Goal: Information Seeking & Learning: Learn about a topic

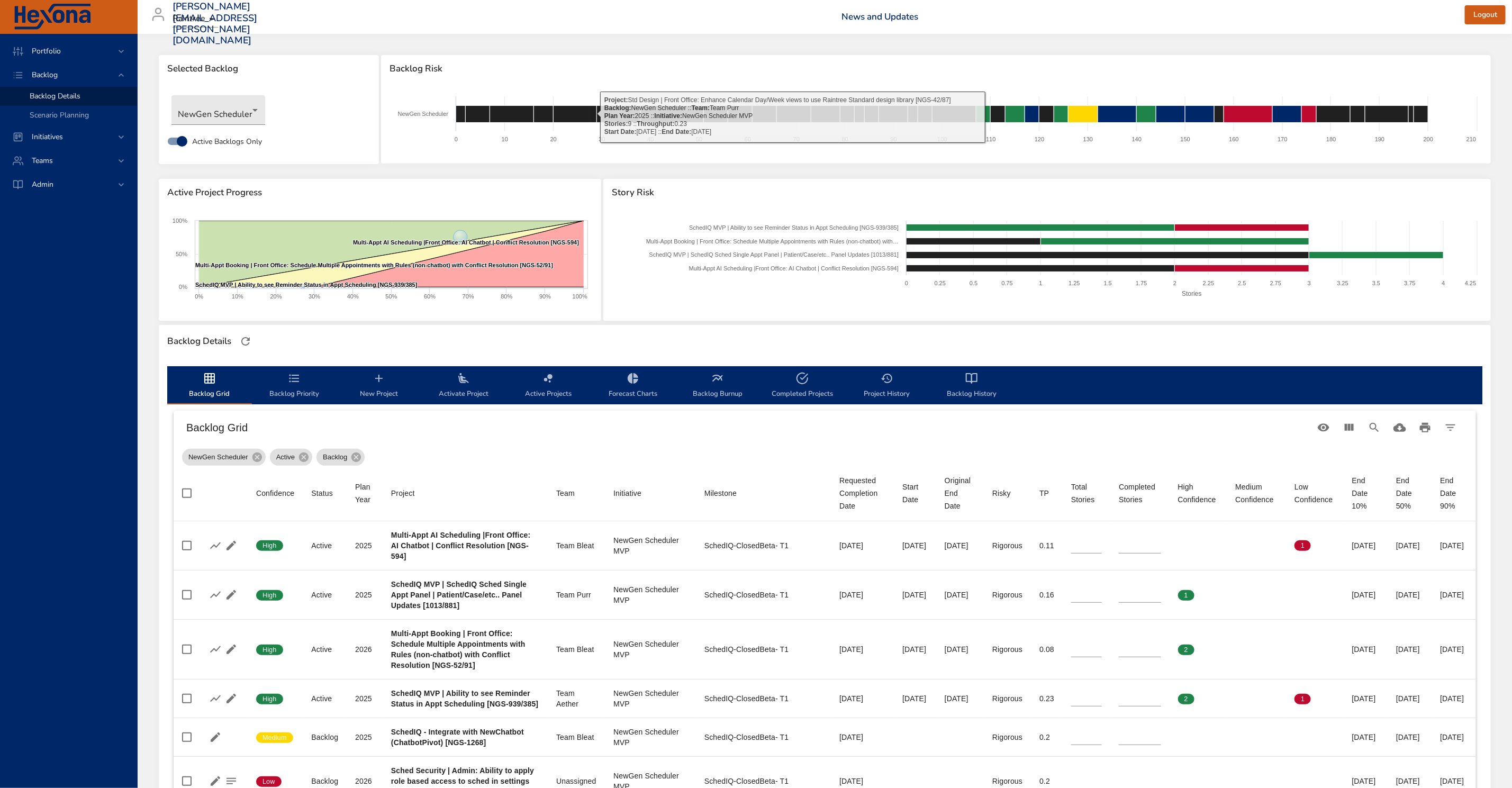
click at [561, 18] on div "[PERSON_NAME][EMAIL_ADDRESS][PERSON_NAME][DOMAIN_NAME] Raintree News and Update…" at bounding box center [825, 17] width 1362 height 34
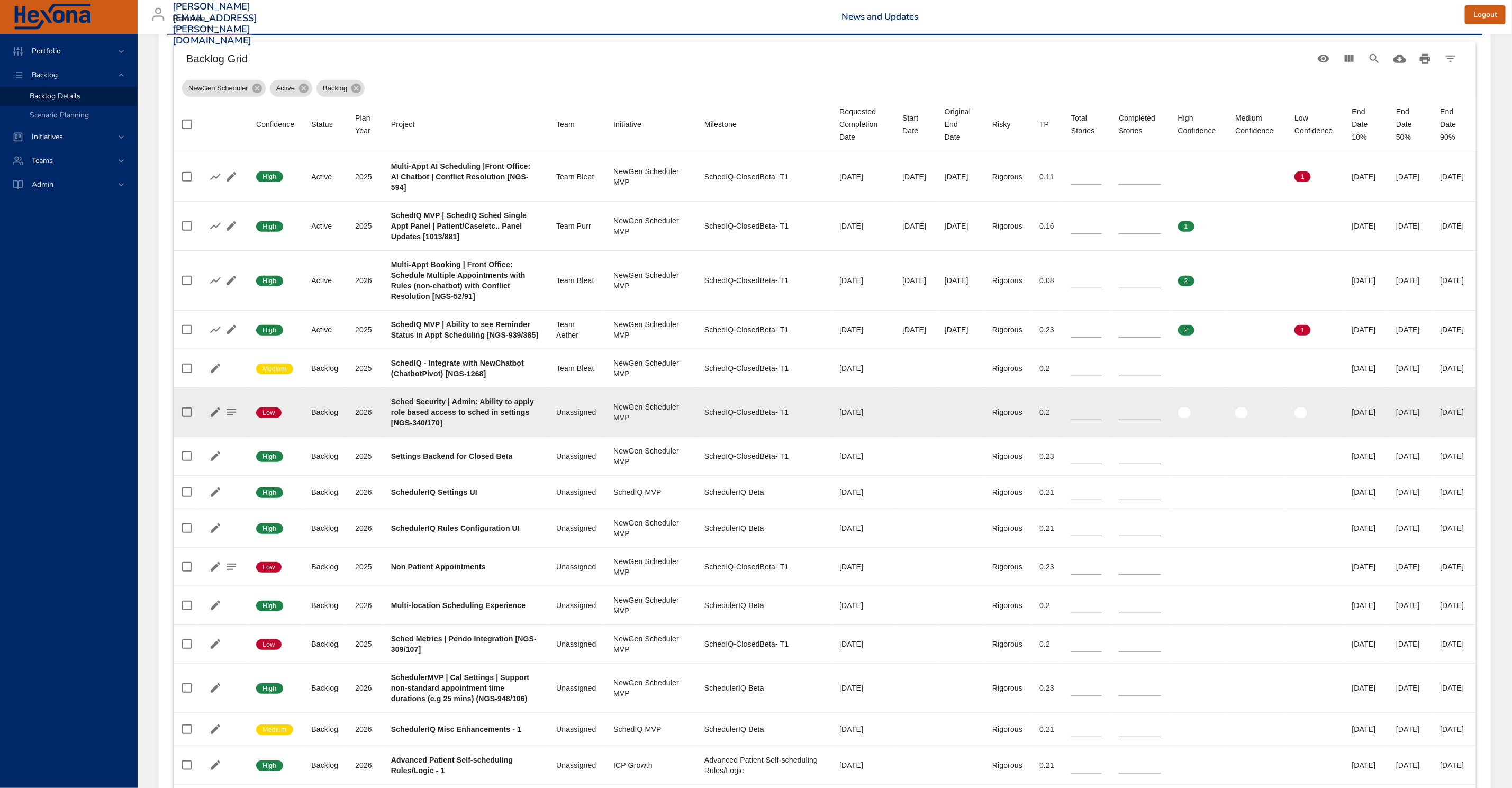
scroll to position [341, 0]
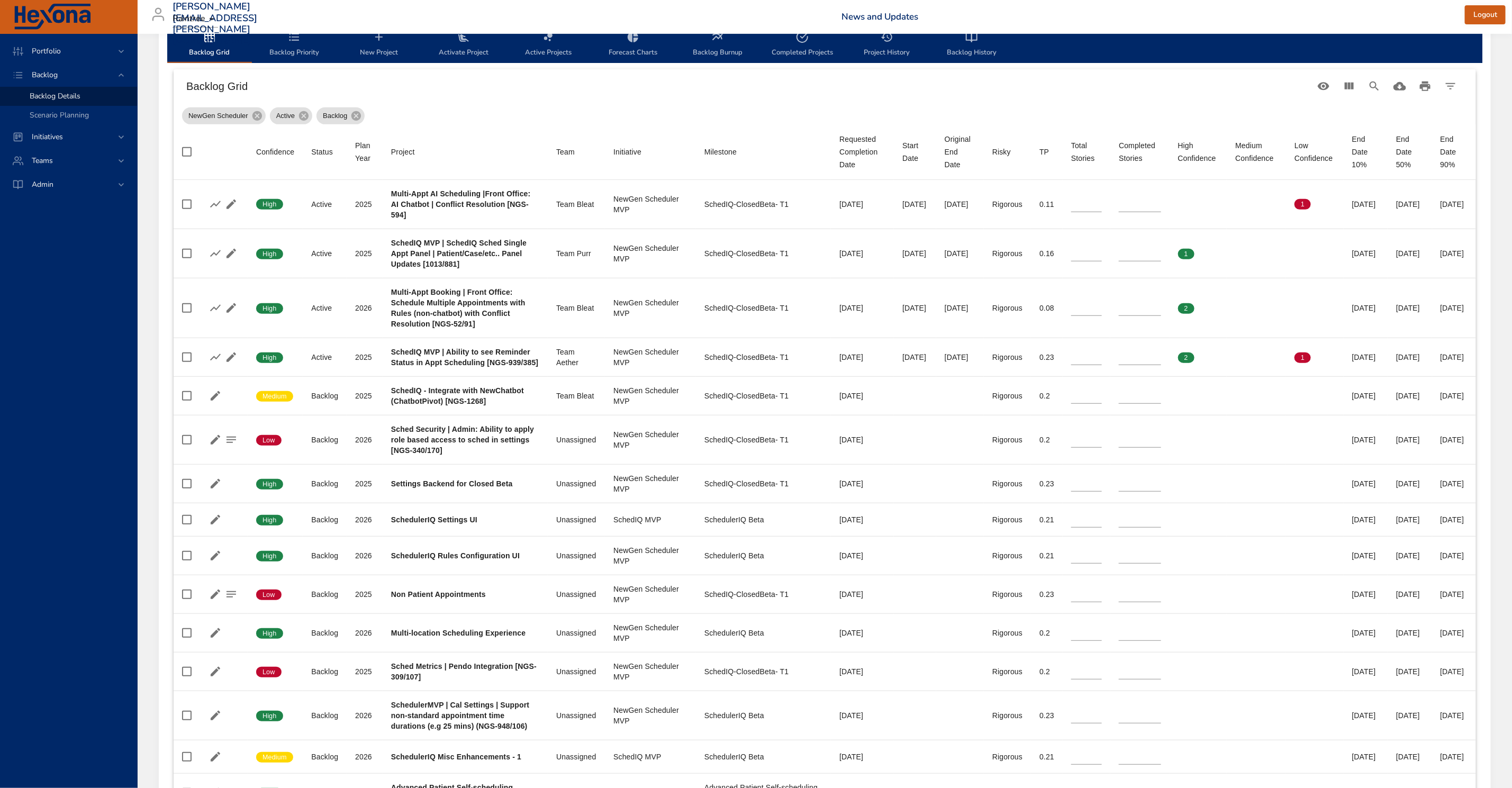
click at [759, 17] on div "[PERSON_NAME][EMAIL_ADDRESS][PERSON_NAME][DOMAIN_NAME] Raintree News and Update…" at bounding box center [825, 17] width 1362 height 34
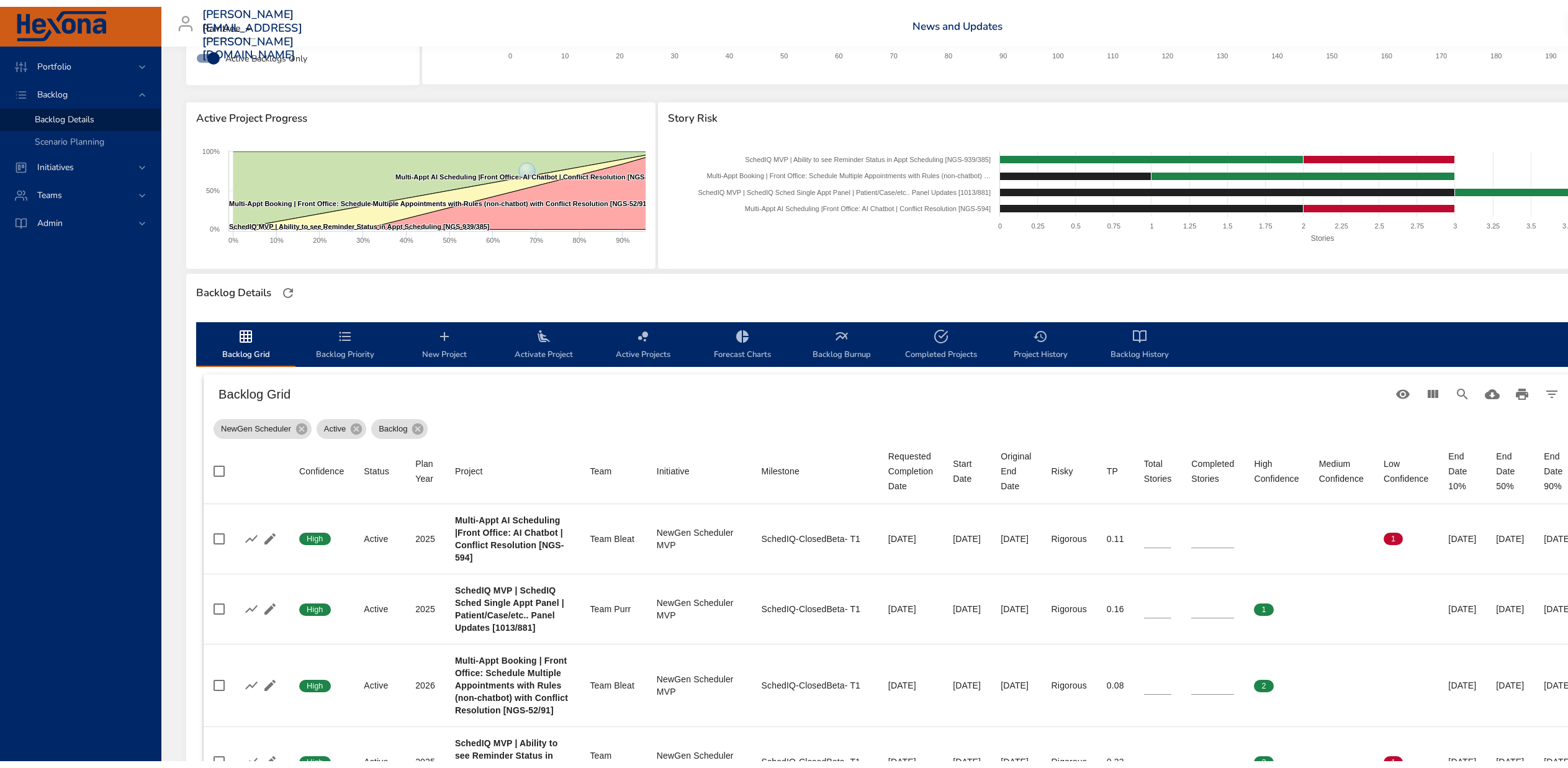
scroll to position [28, 0]
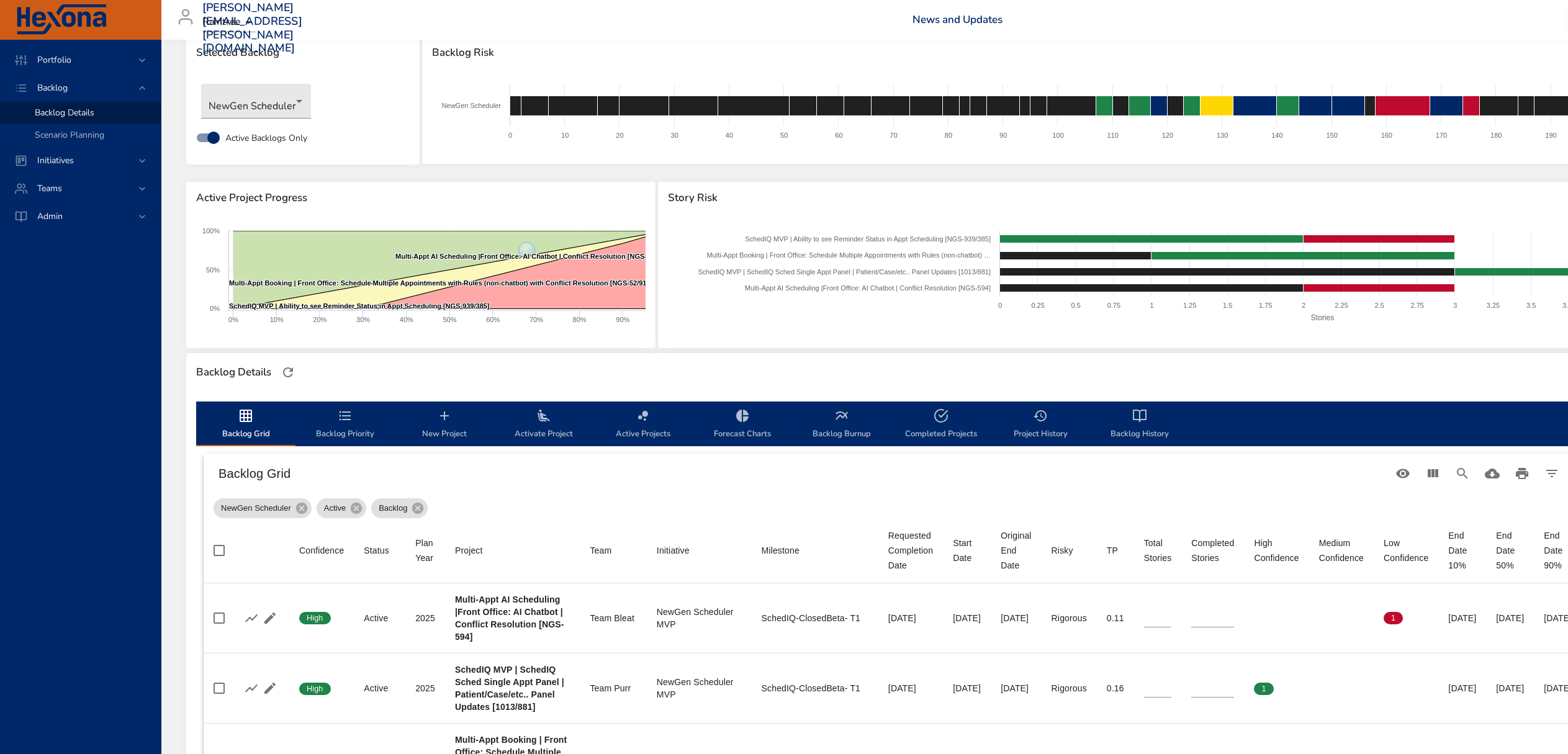
click at [347, 421] on icon "backlog-tab" at bounding box center [346, 416] width 15 height 15
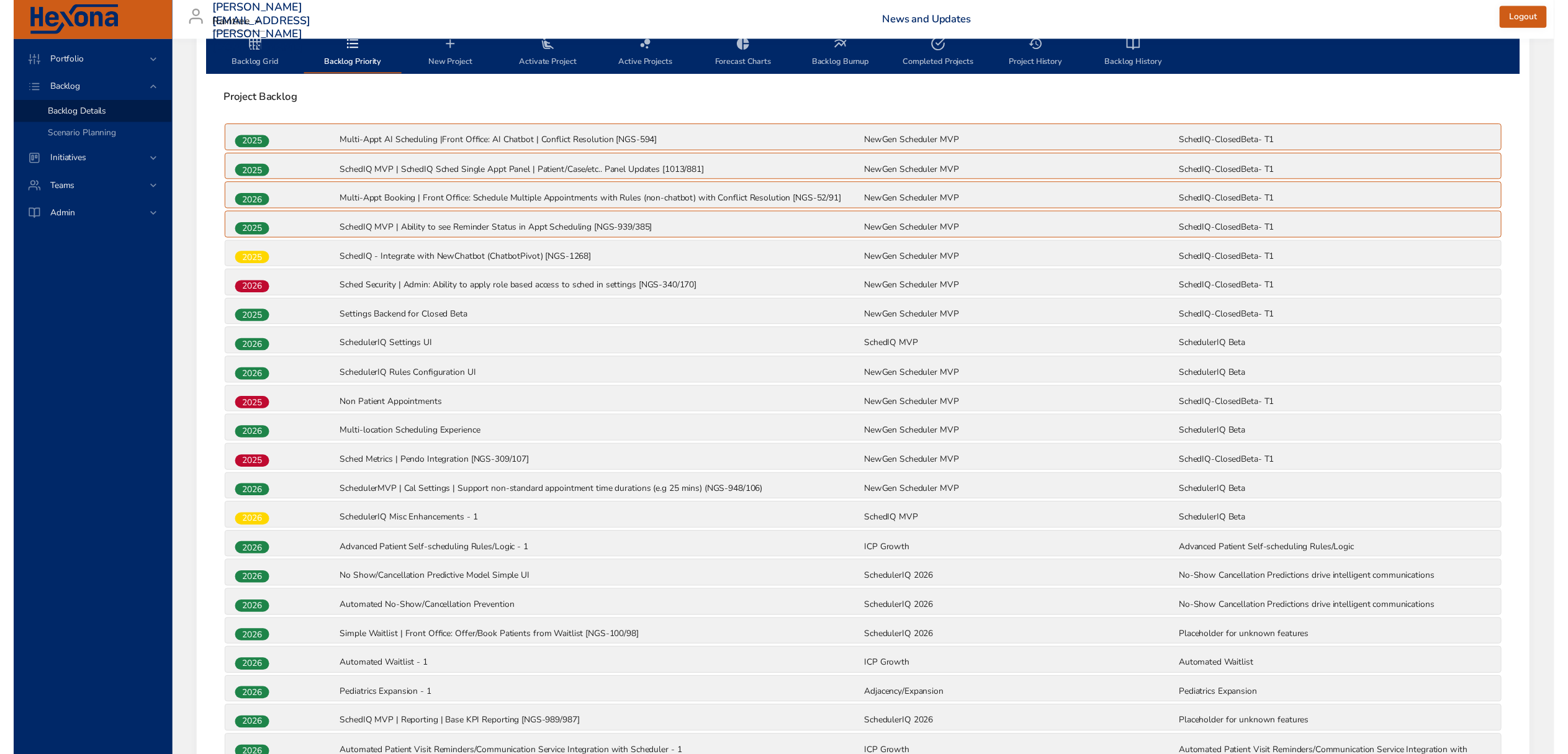
scroll to position [400, 0]
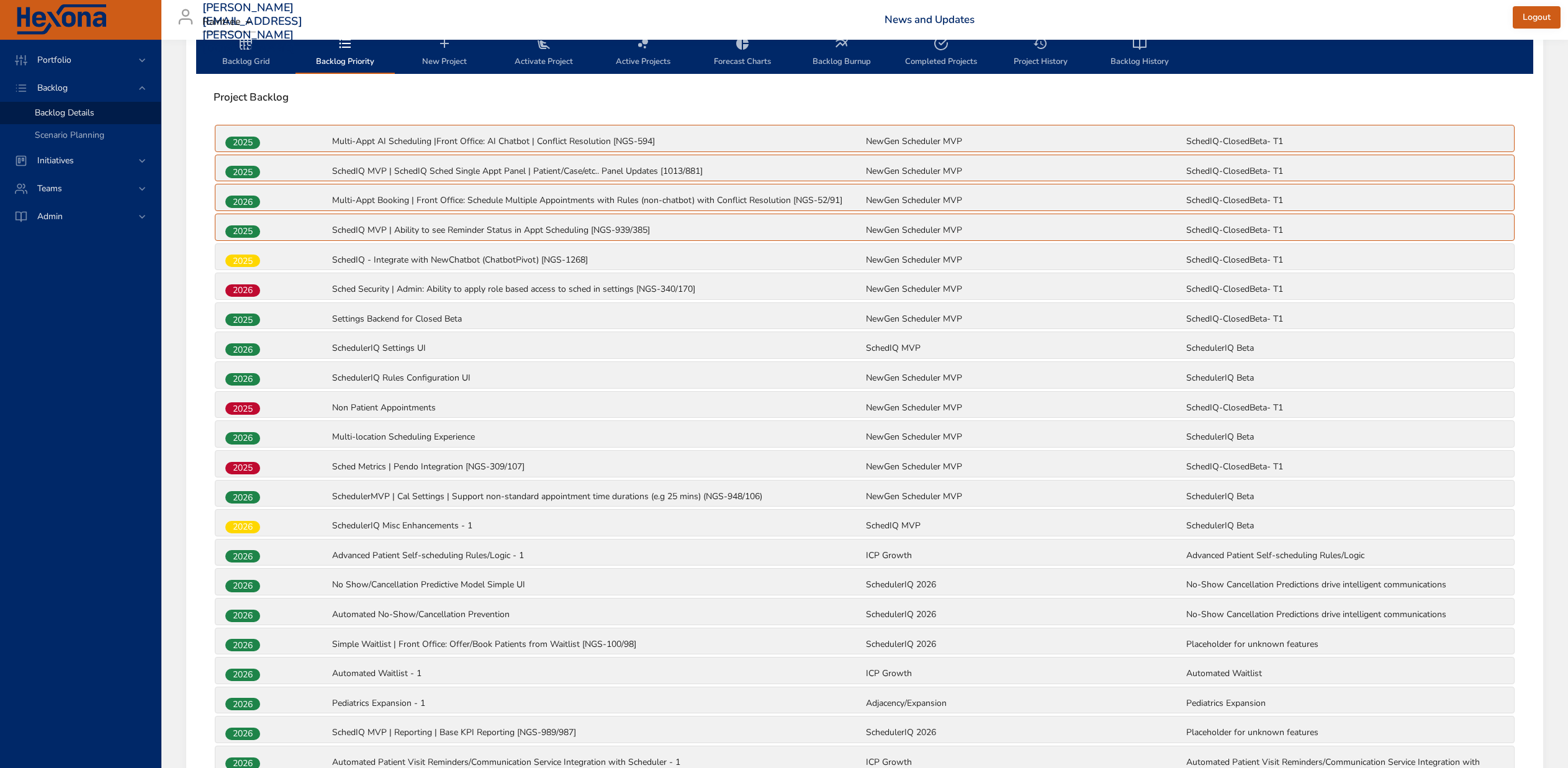
click at [437, 412] on p "Non Patient Appointments" at bounding box center [598, 407] width 531 height 12
drag, startPoint x: 307, startPoint y: 412, endPoint x: 311, endPoint y: 370, distance: 42.2
click at [311, 370] on div "2025 Multi-Appt AI Scheduling |Front Office: AI Chatbot | Conflict Resolution […" at bounding box center [865, 629] width 1302 height 1012
click at [270, 378] on div "2026" at bounding box center [278, 378] width 107 height 16
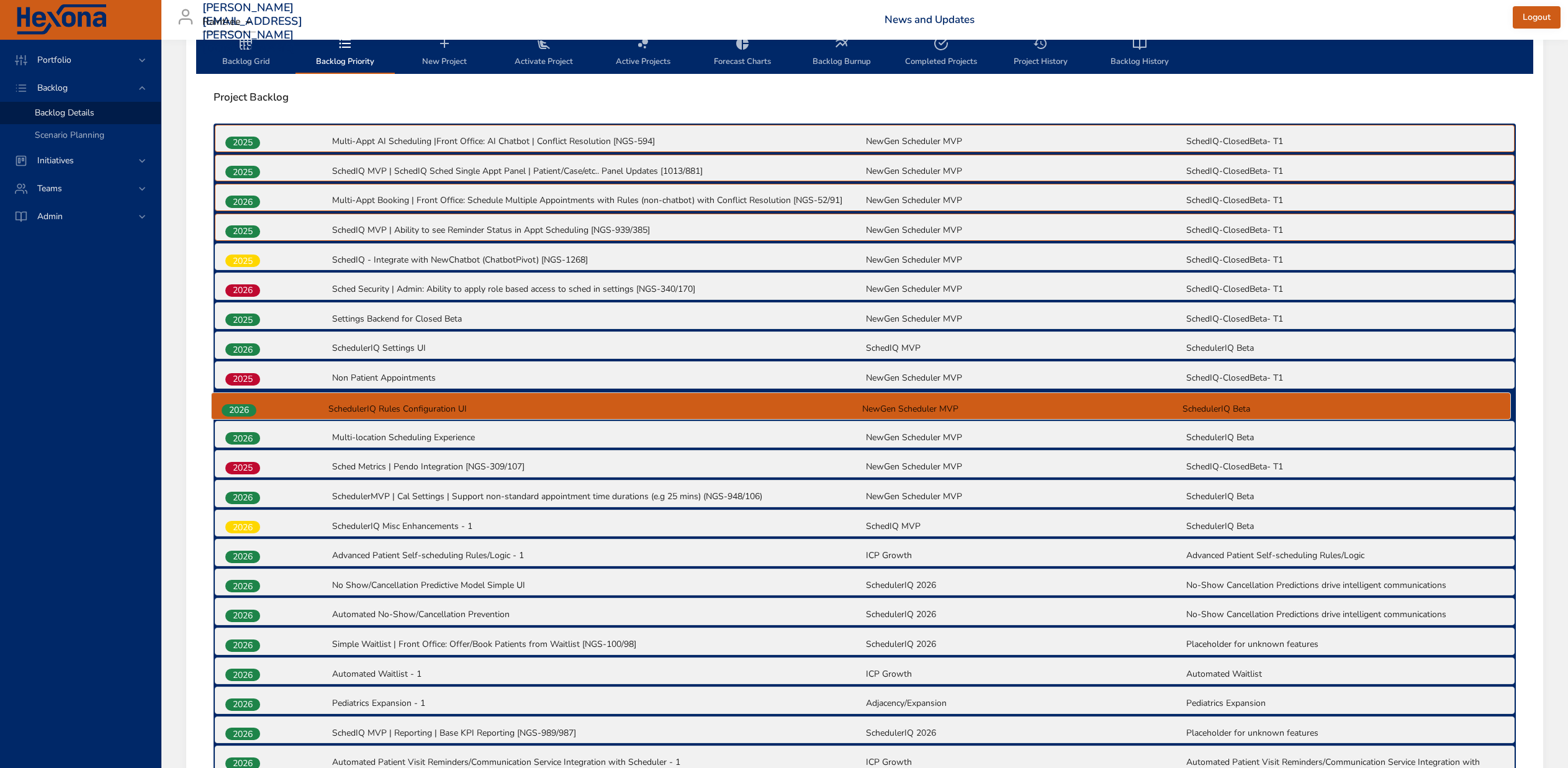
drag, startPoint x: 242, startPoint y: 384, endPoint x: 239, endPoint y: 410, distance: 26.2
click at [239, 410] on div "2025 Multi-Appt AI Scheduling |Front Office: AI Chatbot | Conflict Resolution […" at bounding box center [865, 629] width 1302 height 1013
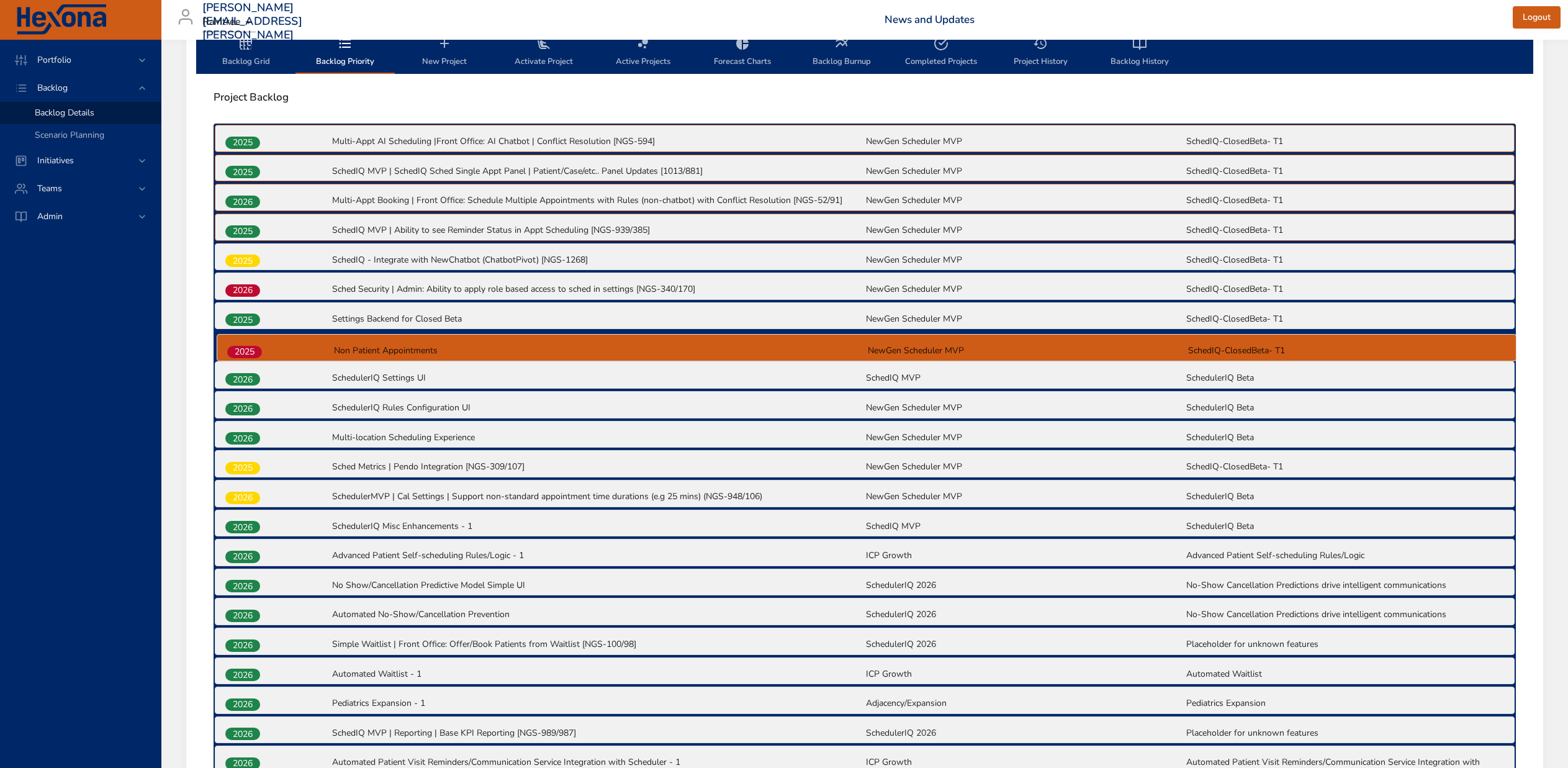
drag, startPoint x: 246, startPoint y: 382, endPoint x: 248, endPoint y: 350, distance: 32.1
click at [248, 350] on div "2025 Multi-Appt AI Scheduling |Front Office: AI Chatbot | Conflict Resolution […" at bounding box center [865, 629] width 1302 height 1013
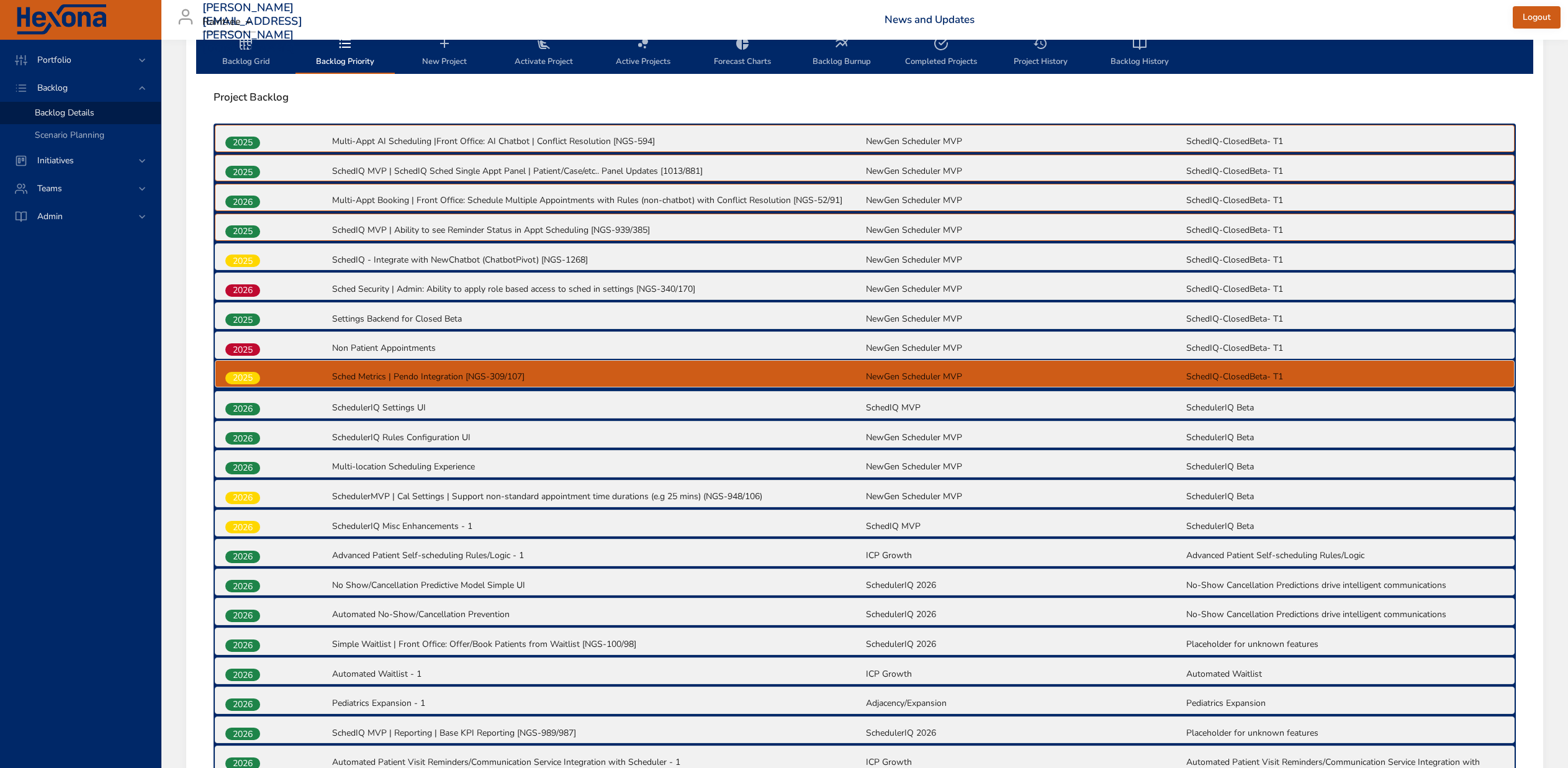
drag, startPoint x: 245, startPoint y: 470, endPoint x: 245, endPoint y: 373, distance: 97.0
click at [245, 373] on div "2025 Multi-Appt AI Scheduling |Front Office: AI Chatbot | Conflict Resolution […" at bounding box center [865, 629] width 1302 height 1013
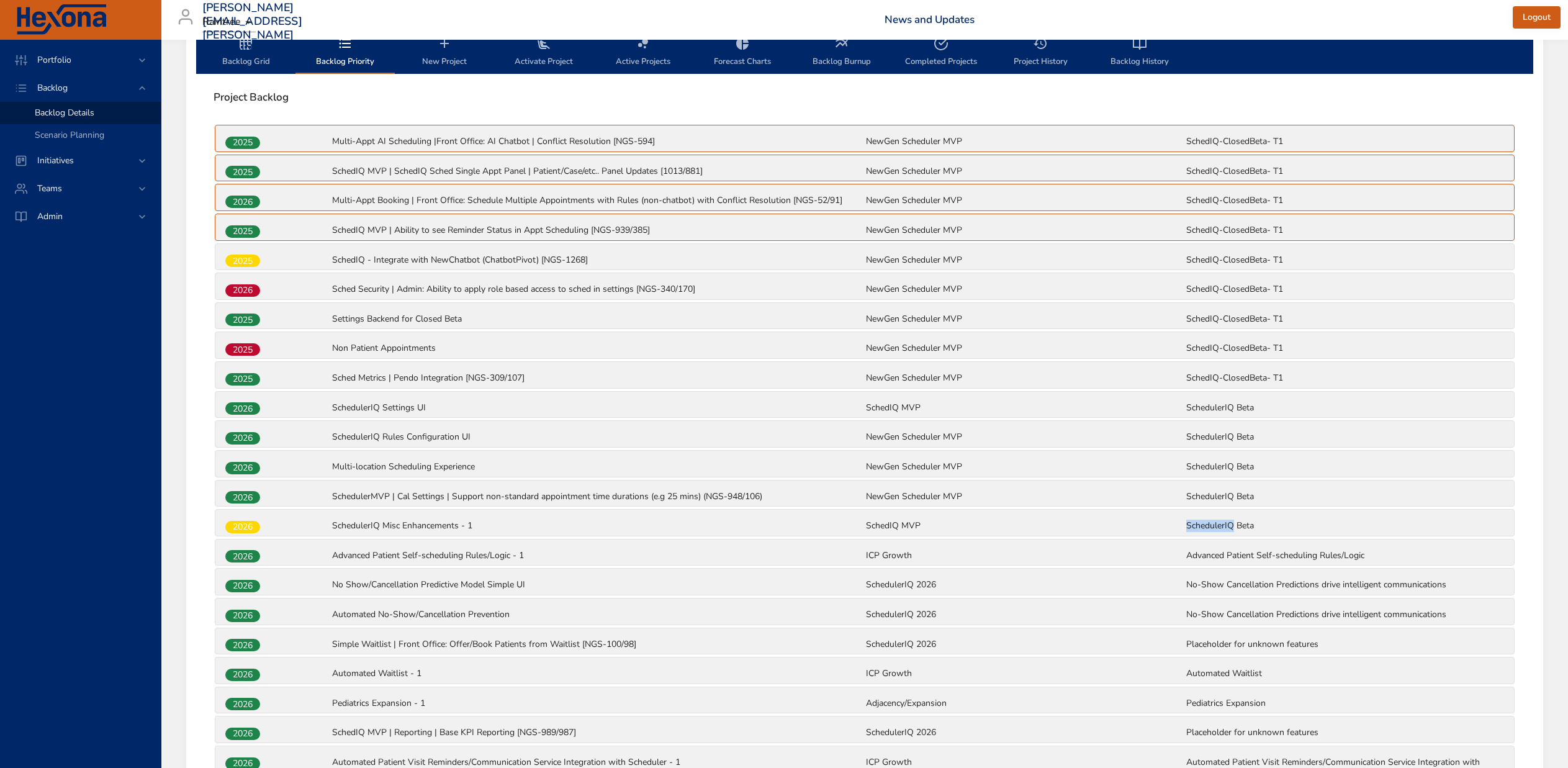
drag, startPoint x: 1185, startPoint y: 539, endPoint x: 1246, endPoint y: 507, distance: 68.9
click at [1242, 522] on div "2026 SchedulerIQ Misc Enhancements - 1 SchedIQ MVP SchedulerIQ Beta" at bounding box center [864, 523] width 1299 height 26
click at [1302, 373] on p "SchedIQ-ClosedBeta- T1" at bounding box center [1345, 378] width 318 height 12
click at [823, 375] on p "Sched Metrics | Pendo Integration [NGS-309/107]" at bounding box center [598, 378] width 531 height 12
click at [786, 96] on span "Project Backlog" at bounding box center [865, 97] width 1302 height 12
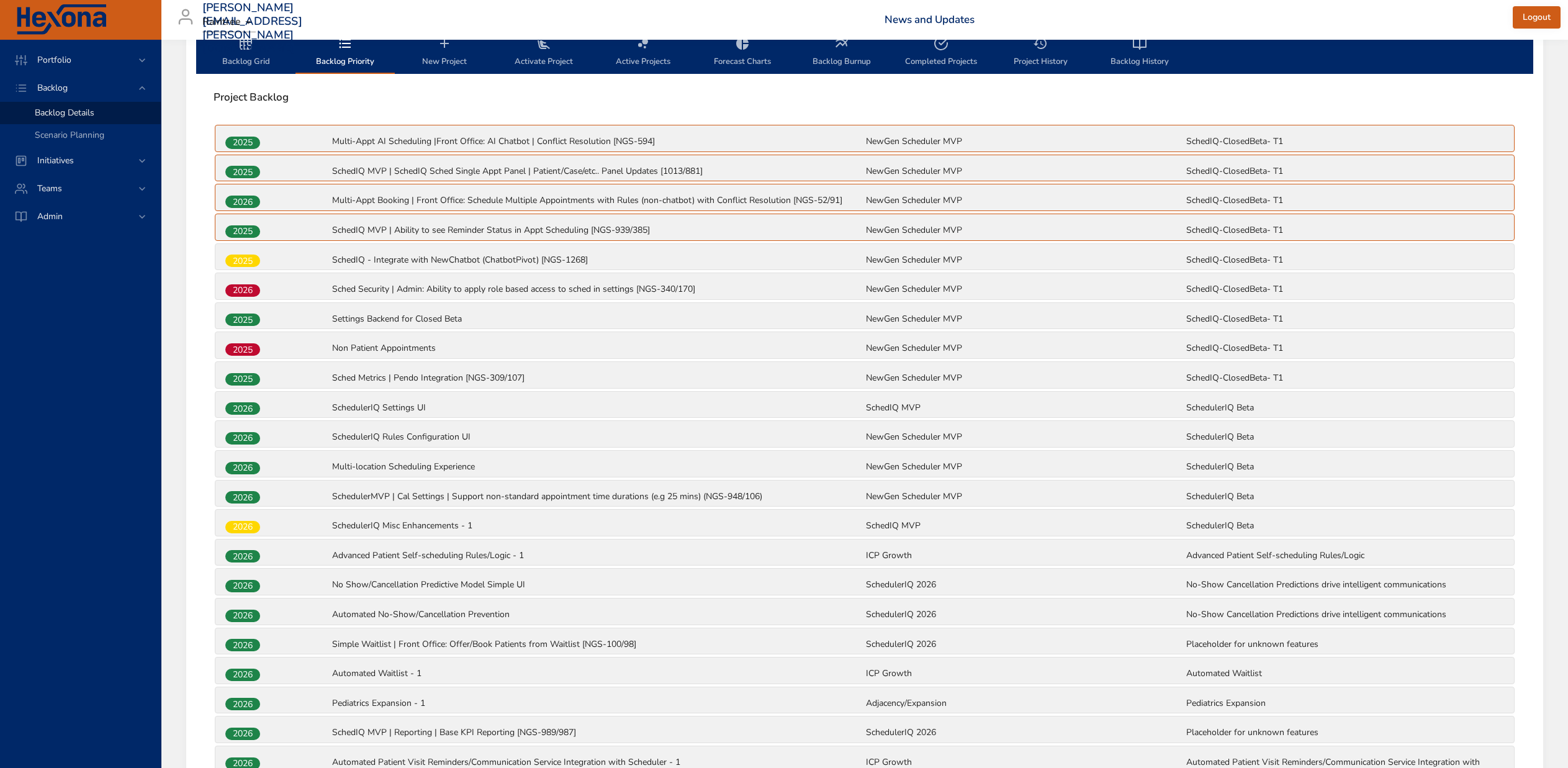
click at [242, 54] on span "Backlog Grid" at bounding box center [245, 53] width 84 height 33
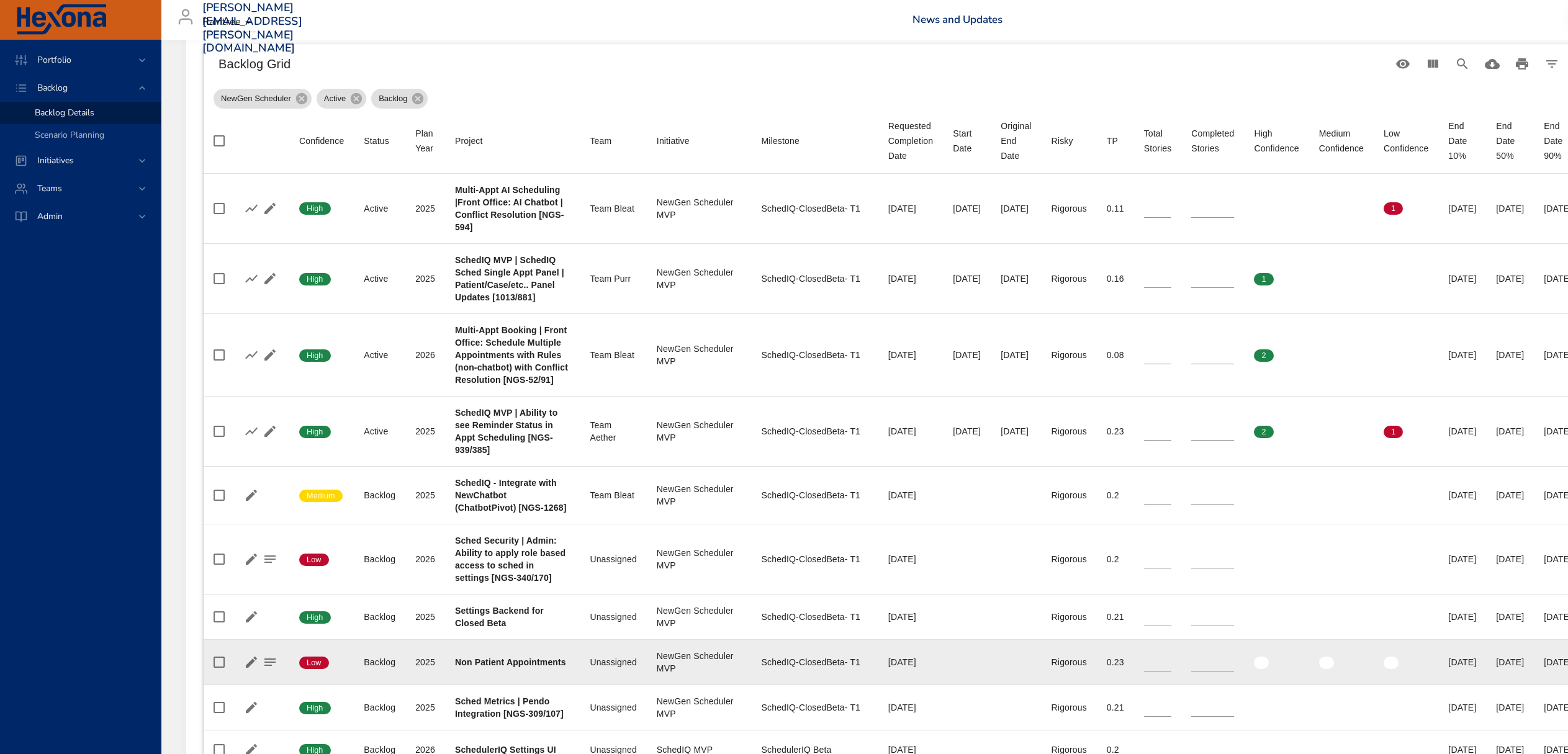
scroll to position [586, 0]
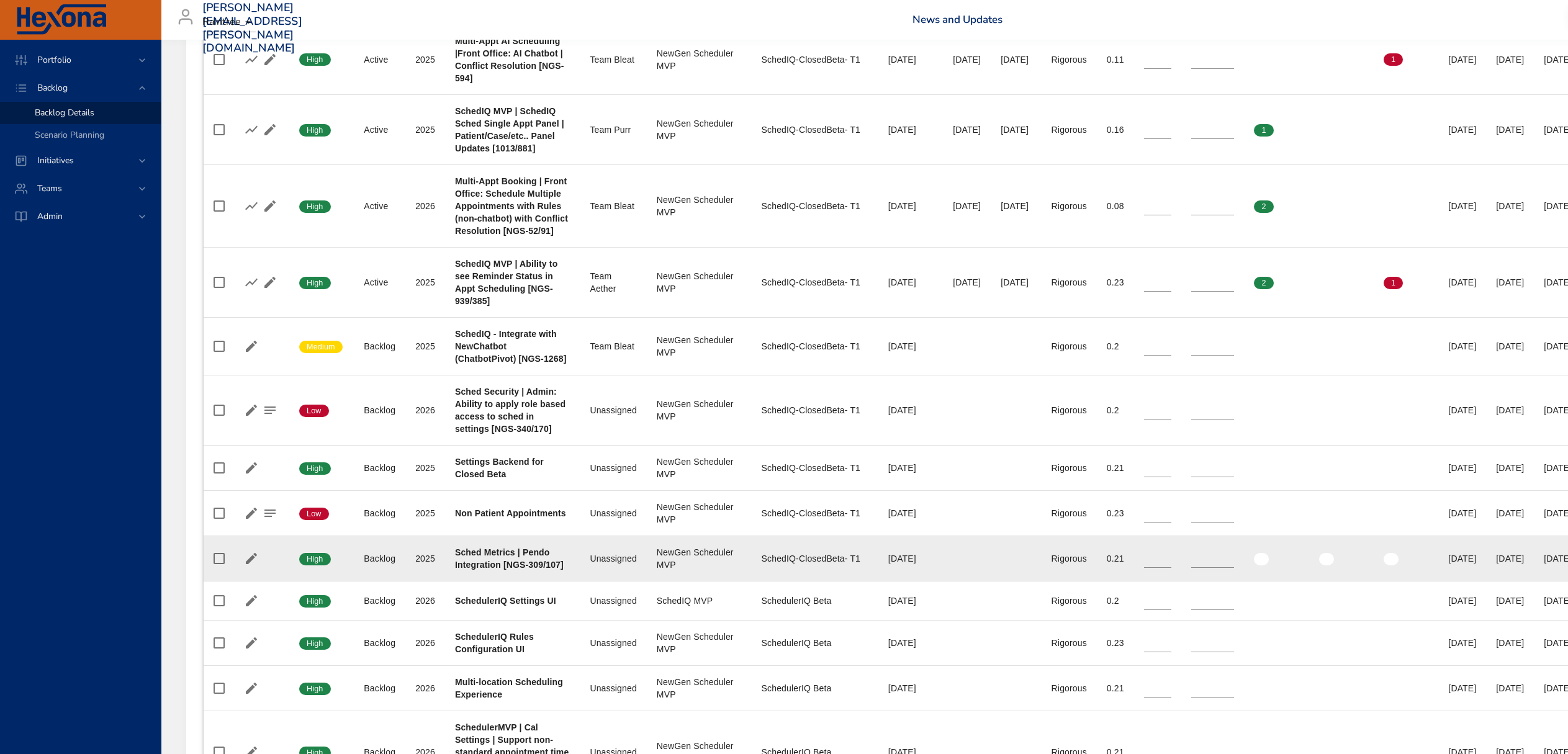
click at [500, 552] on b "Sched Metrics | Pendo Integration [NGS-309/107]" at bounding box center [509, 558] width 108 height 23
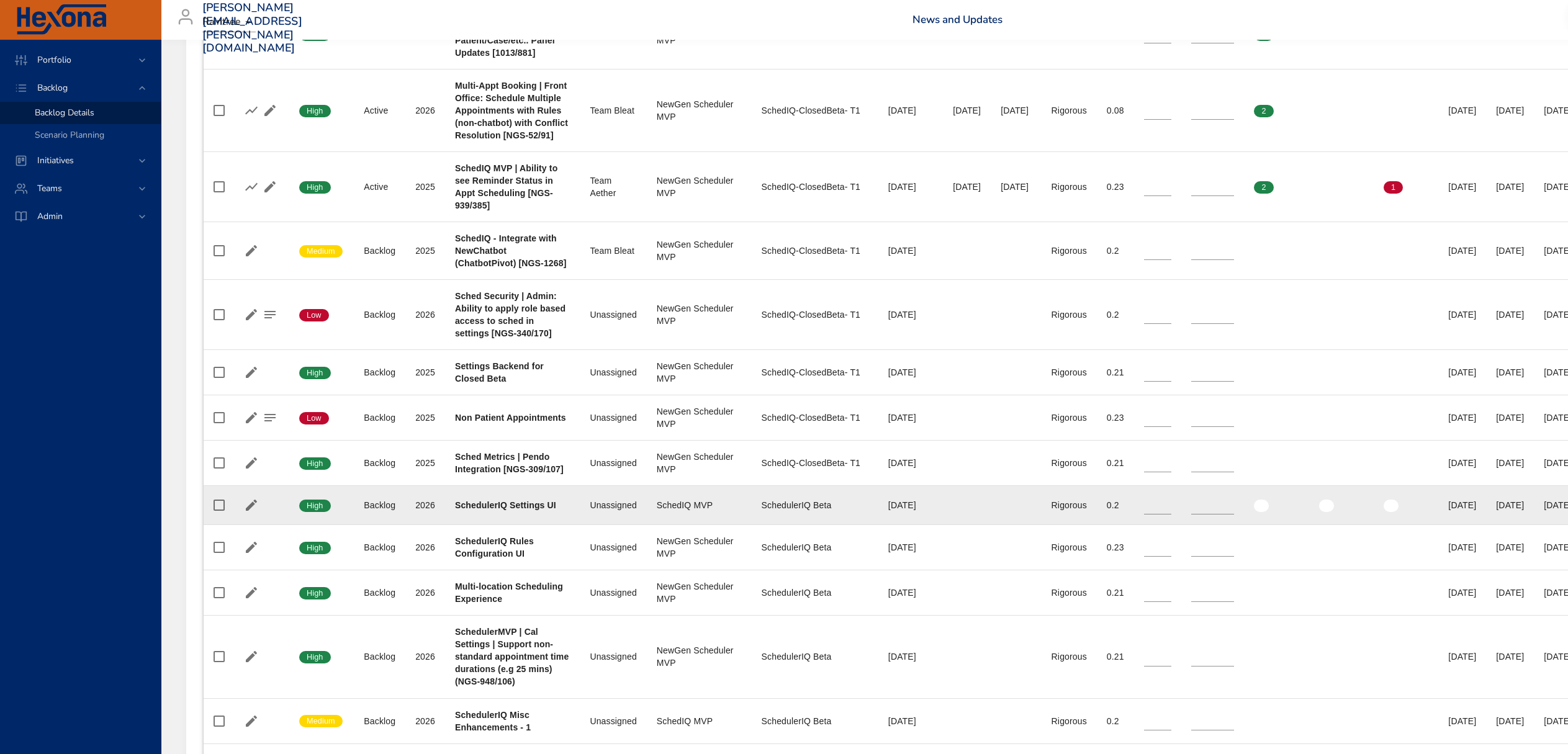
scroll to position [680, 0]
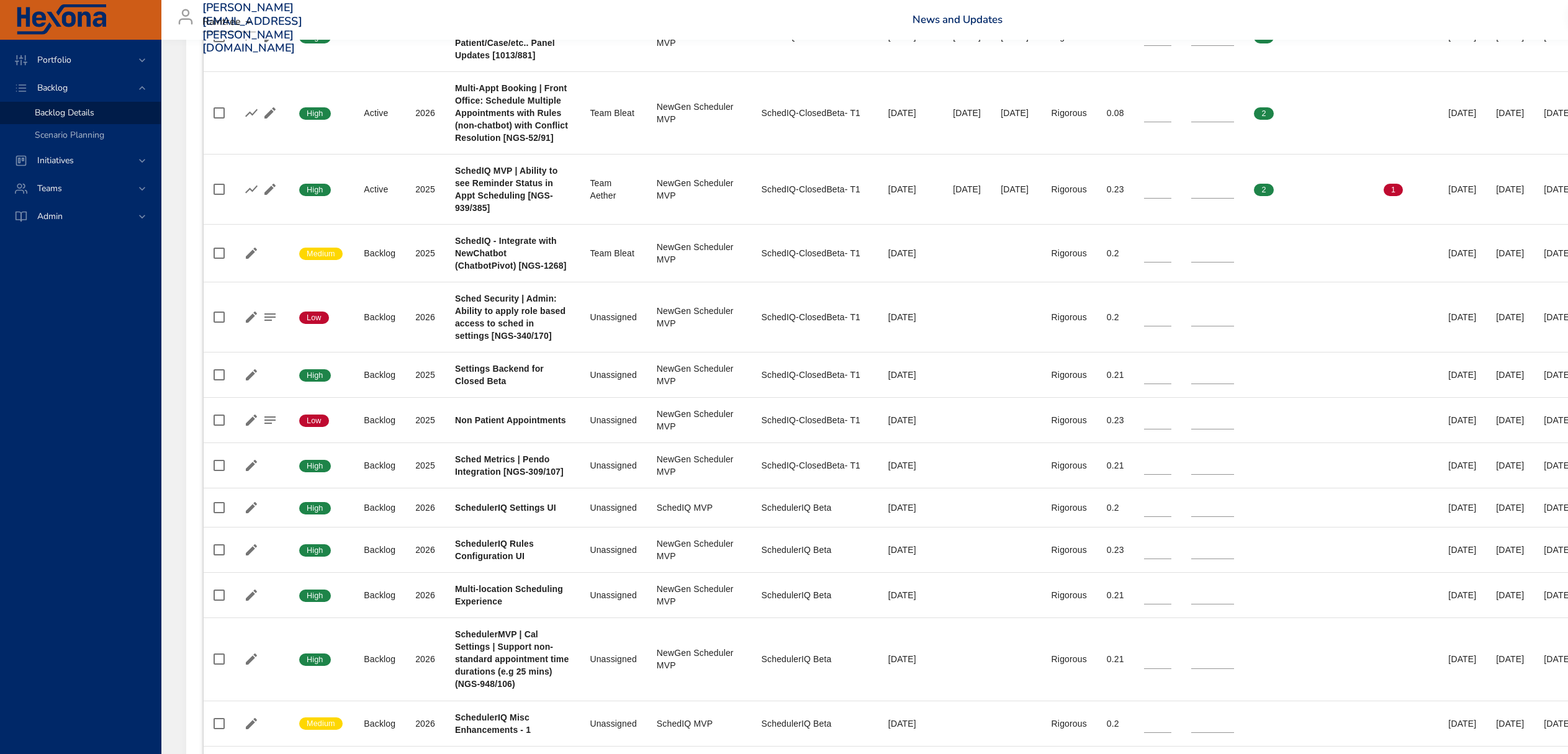
click at [1266, 17] on h6 "News and Updates" at bounding box center [1241, 20] width 656 height 12
